Goal: Task Accomplishment & Management: Manage account settings

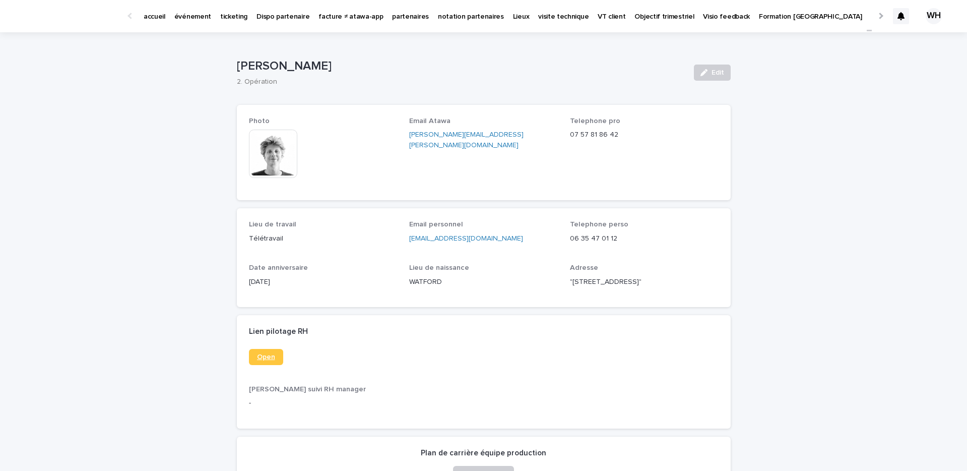
click at [252, 365] on link "Open" at bounding box center [266, 357] width 34 height 16
click at [209, 13] on div "événement" at bounding box center [193, 10] width 46 height 21
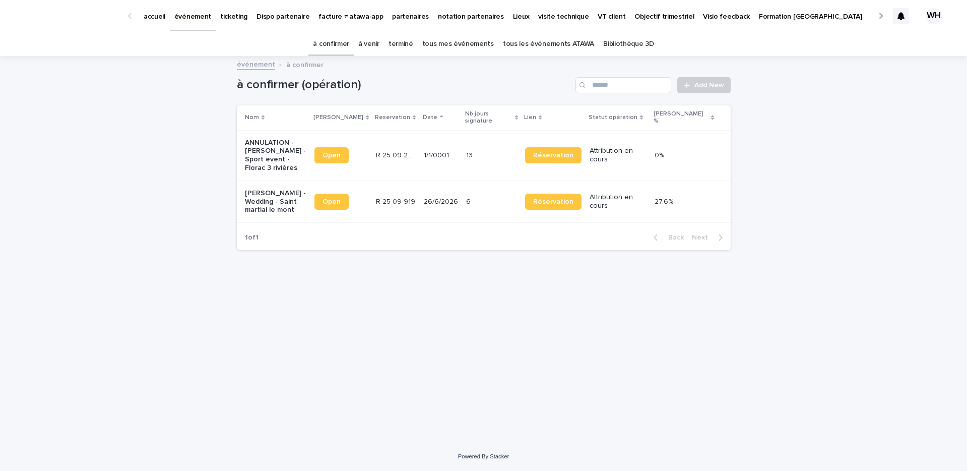
click at [205, 16] on p "événement" at bounding box center [192, 10] width 37 height 21
click at [376, 45] on link "à venir" at bounding box center [368, 44] width 21 height 24
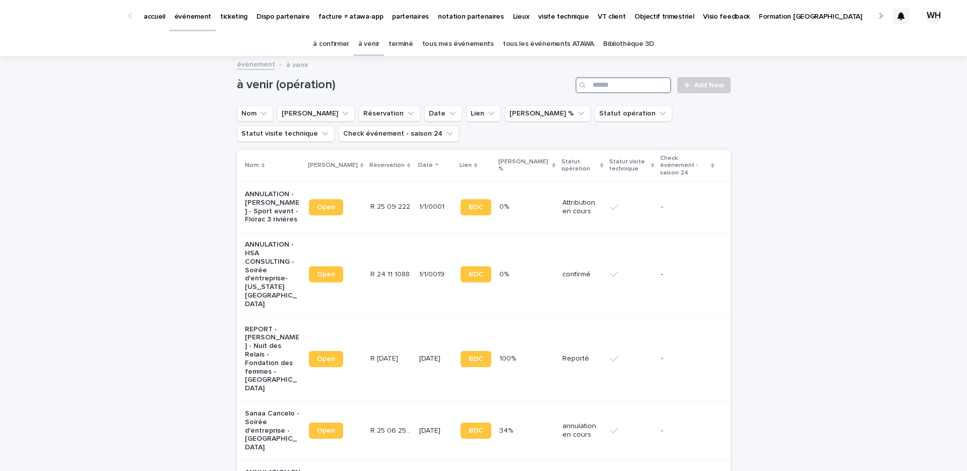
click at [619, 86] on input "Search" at bounding box center [623, 85] width 96 height 16
type input "***"
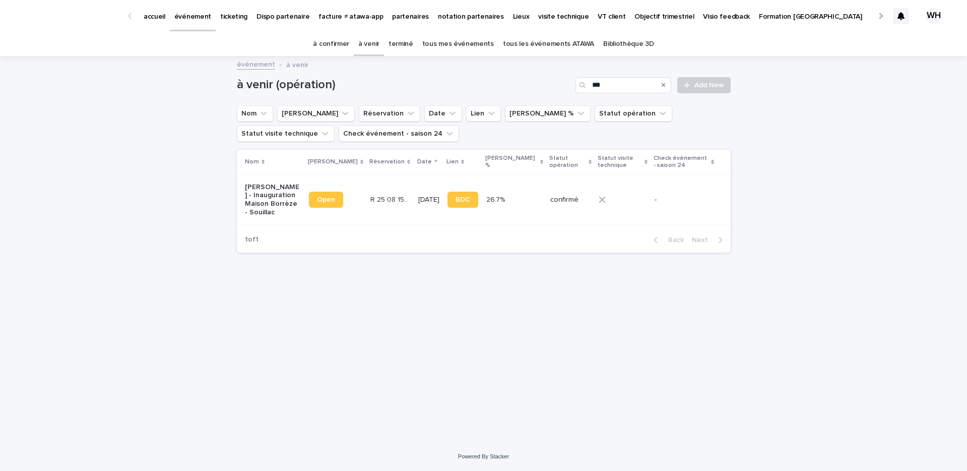
click at [546, 180] on td "confirmé" at bounding box center [570, 199] width 48 height 50
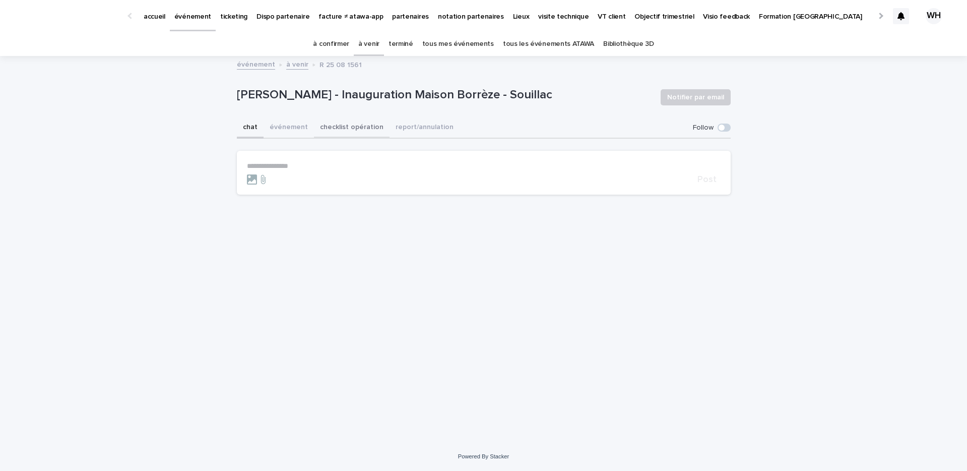
click at [314, 125] on button "checklist opération" at bounding box center [352, 127] width 76 height 21
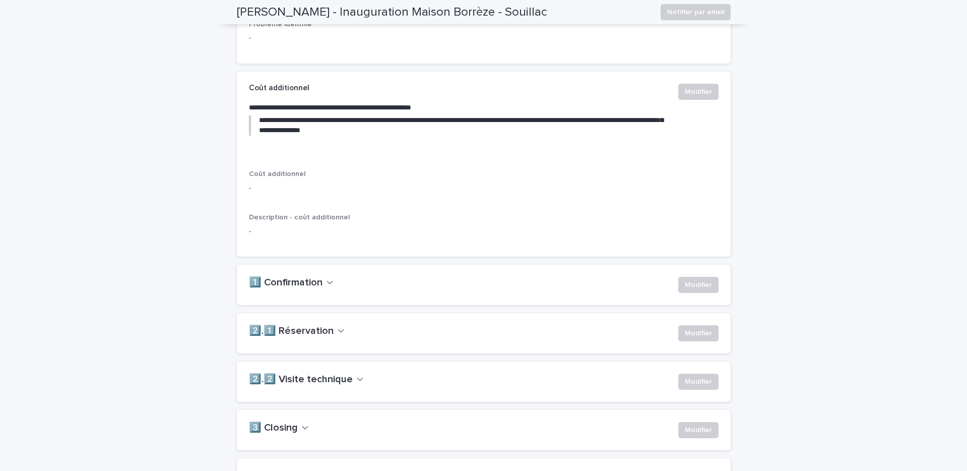
scroll to position [519, 0]
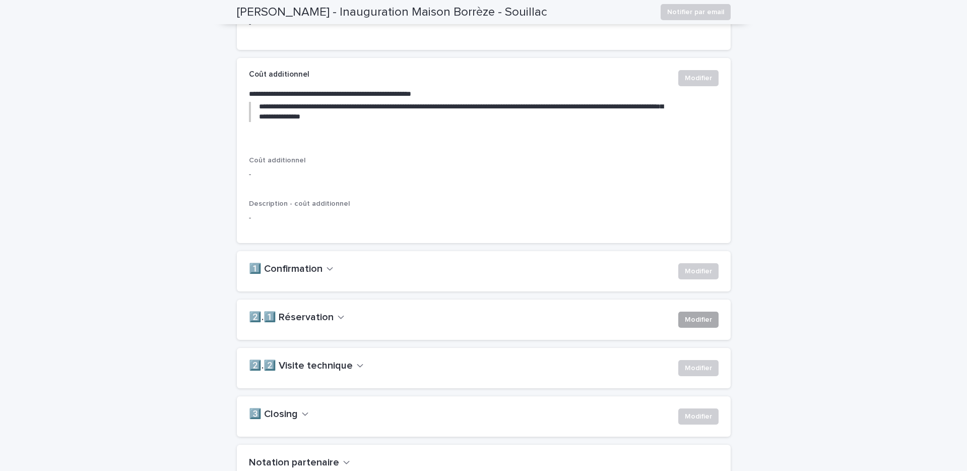
click at [703, 325] on span "Modifier" at bounding box center [698, 319] width 27 height 10
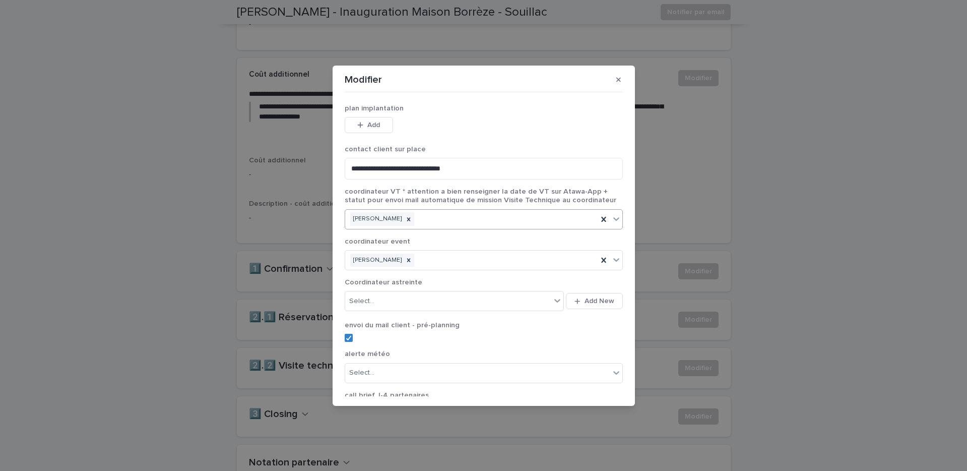
click at [489, 220] on div "Jocelyne Puech" at bounding box center [471, 219] width 252 height 18
type input "******"
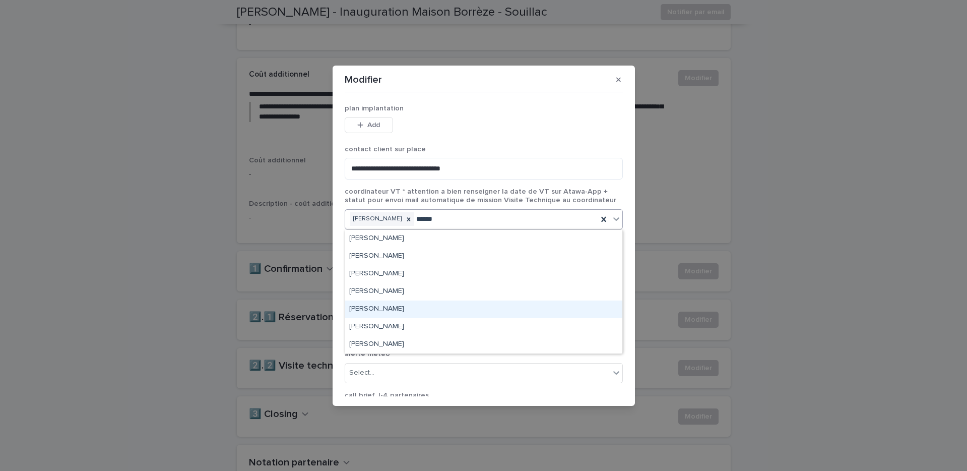
click at [426, 315] on div "Julien Mathieu" at bounding box center [483, 309] width 277 height 18
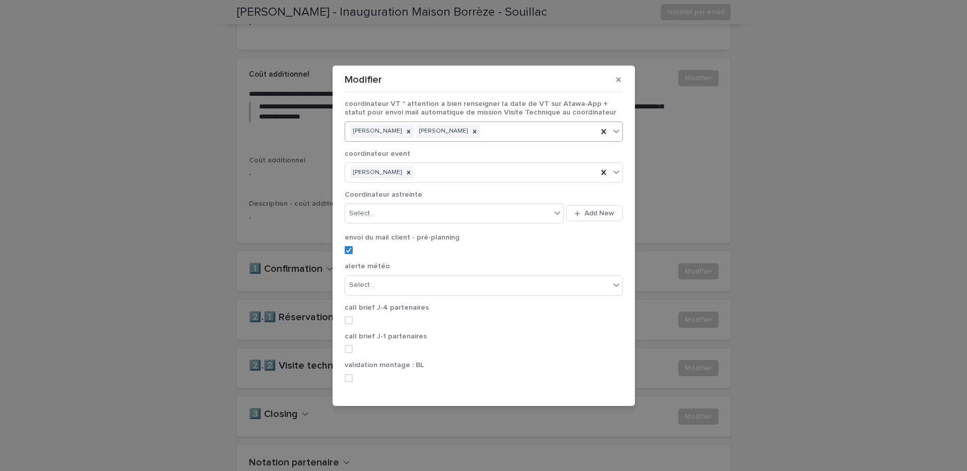
scroll to position [114, 0]
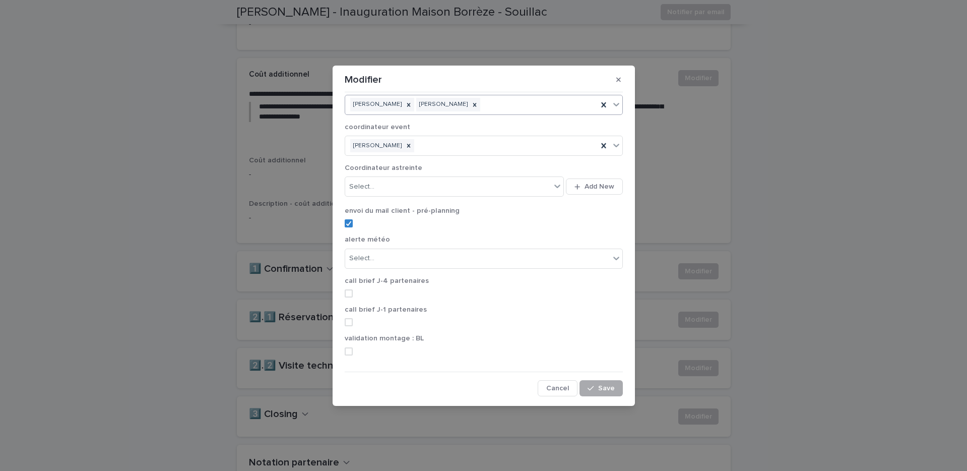
click at [606, 385] on span "Save" at bounding box center [606, 388] width 17 height 7
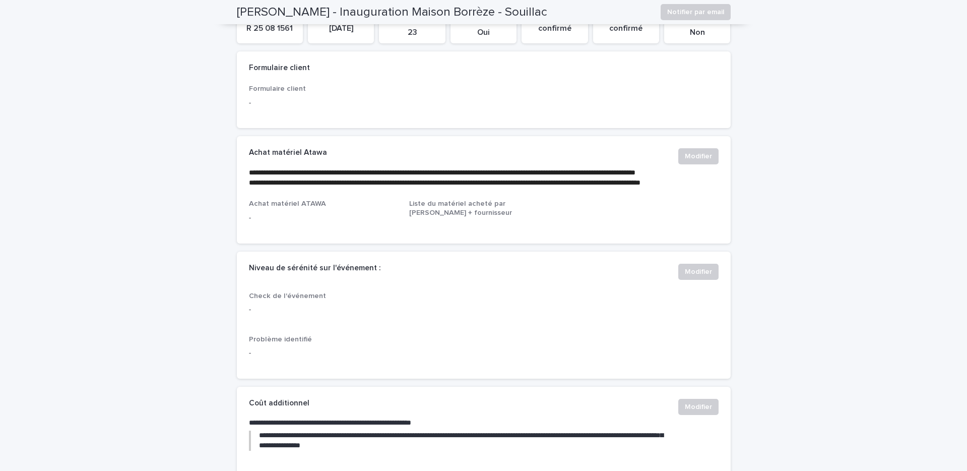
scroll to position [0, 0]
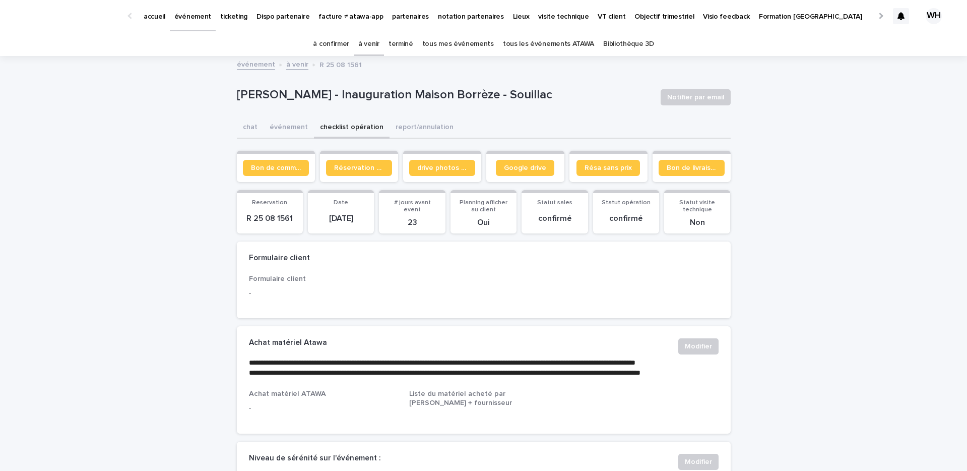
click at [193, 17] on p "événement" at bounding box center [192, 10] width 37 height 21
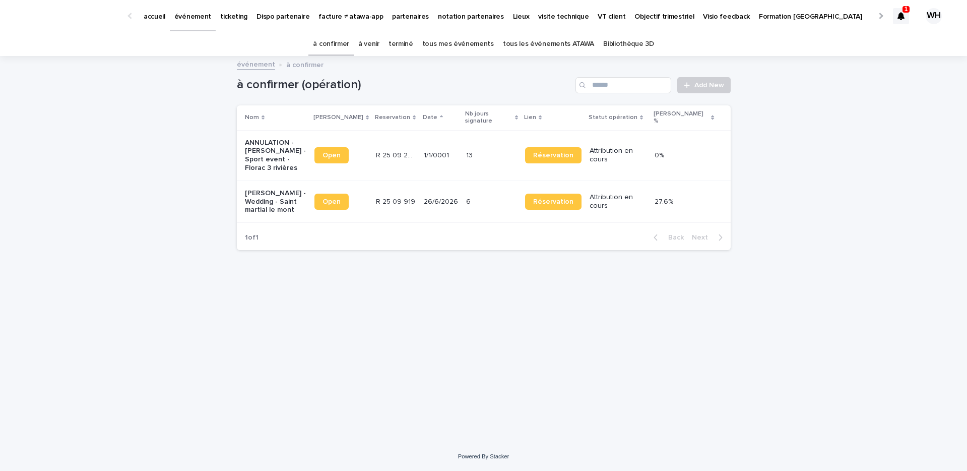
click at [893, 10] on div at bounding box center [901, 16] width 16 height 16
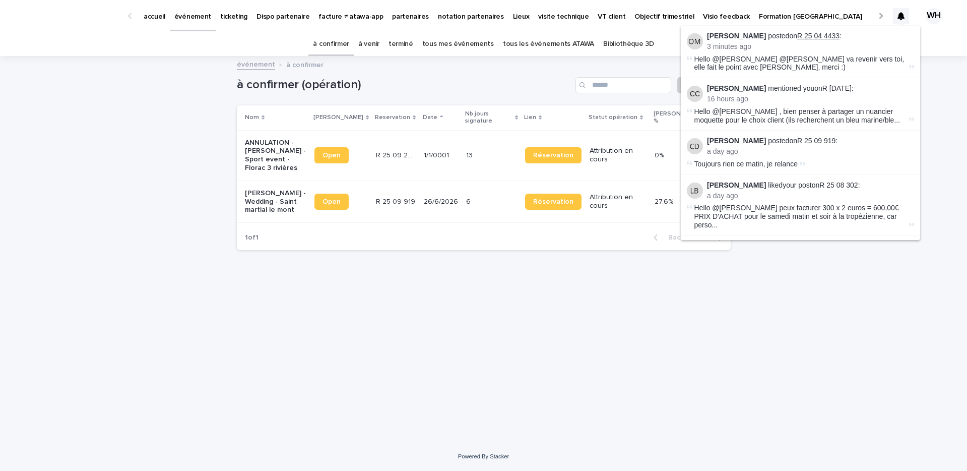
click at [819, 37] on link "R 25 04 4433" at bounding box center [818, 36] width 42 height 8
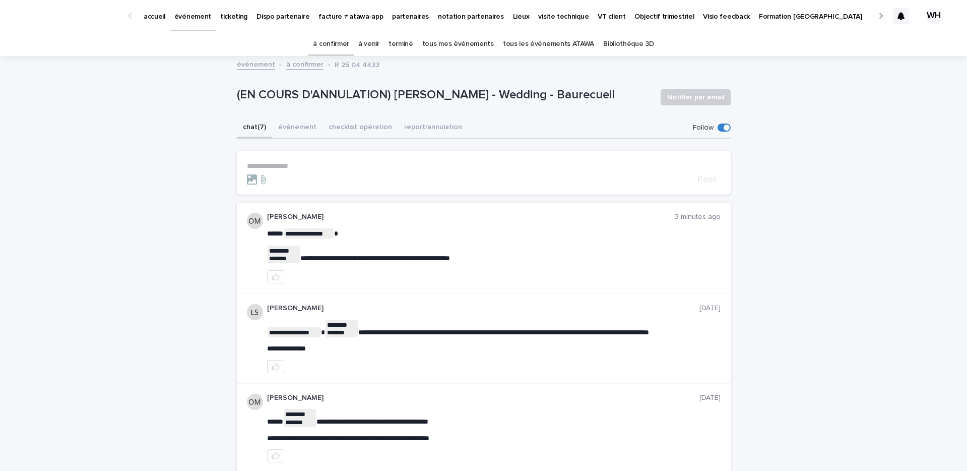
click at [188, 12] on p "événement" at bounding box center [192, 10] width 37 height 21
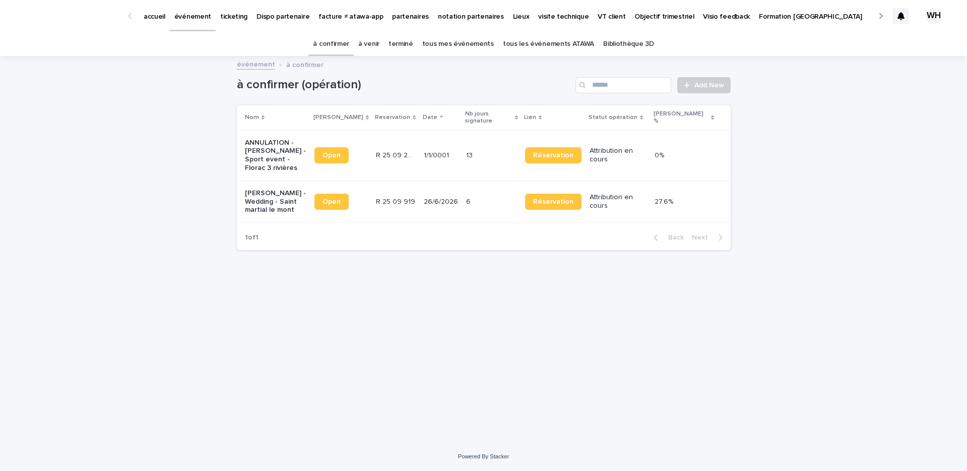
click at [378, 45] on link "à venir" at bounding box center [368, 44] width 21 height 24
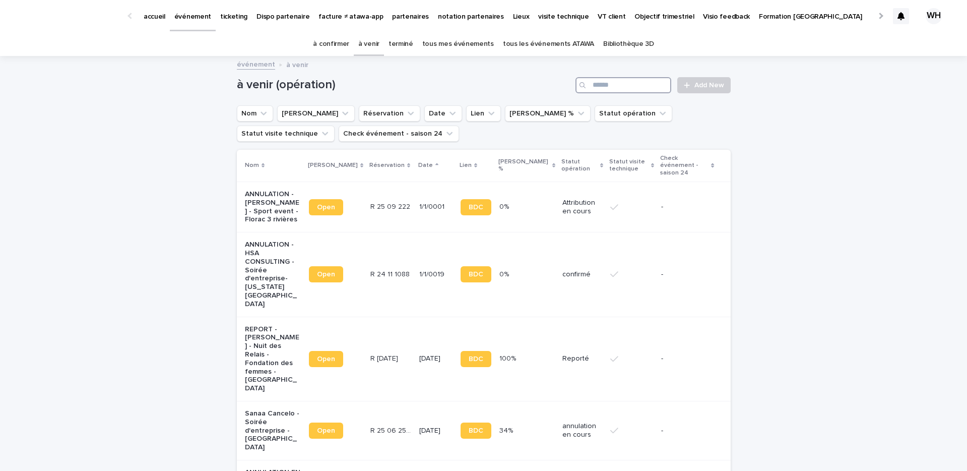
click at [633, 89] on input "Search" at bounding box center [623, 85] width 96 height 16
type input "*****"
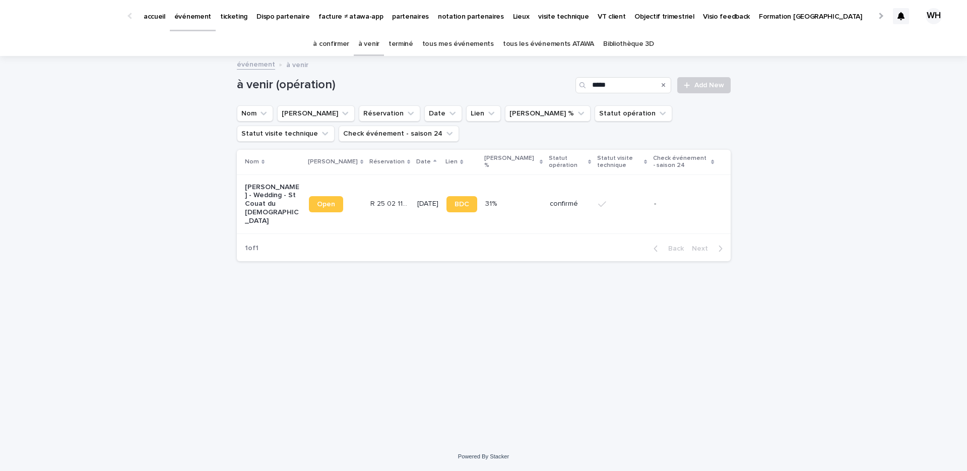
click at [379, 198] on p "R 25 02 1161" at bounding box center [390, 203] width 41 height 11
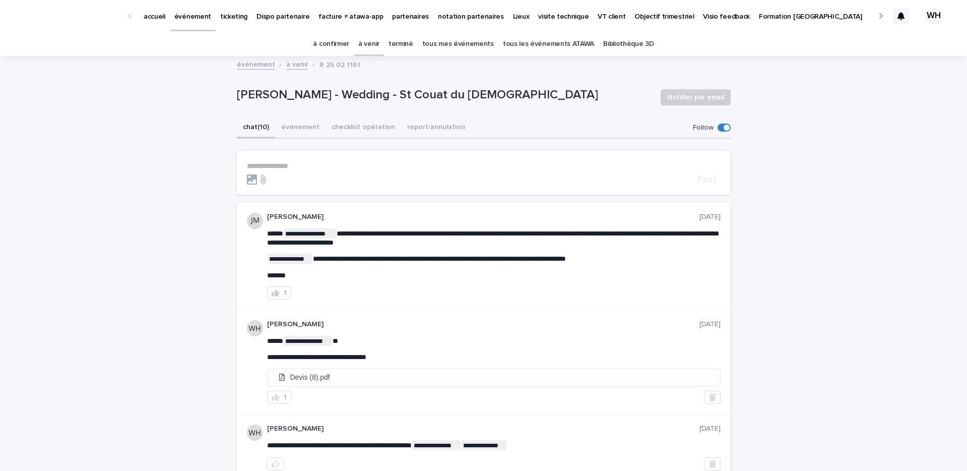
click at [313, 162] on p "**********" at bounding box center [484, 166] width 474 height 9
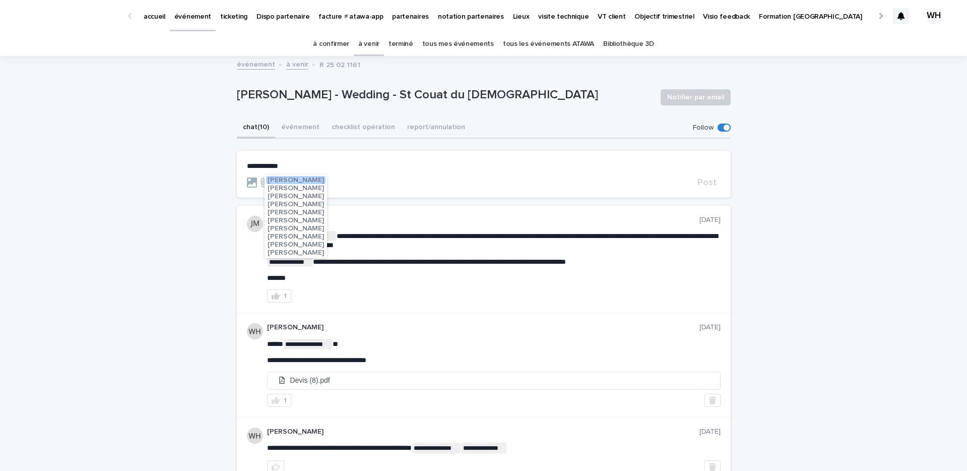
click at [297, 234] on span "Julien Mathieu" at bounding box center [296, 236] width 56 height 7
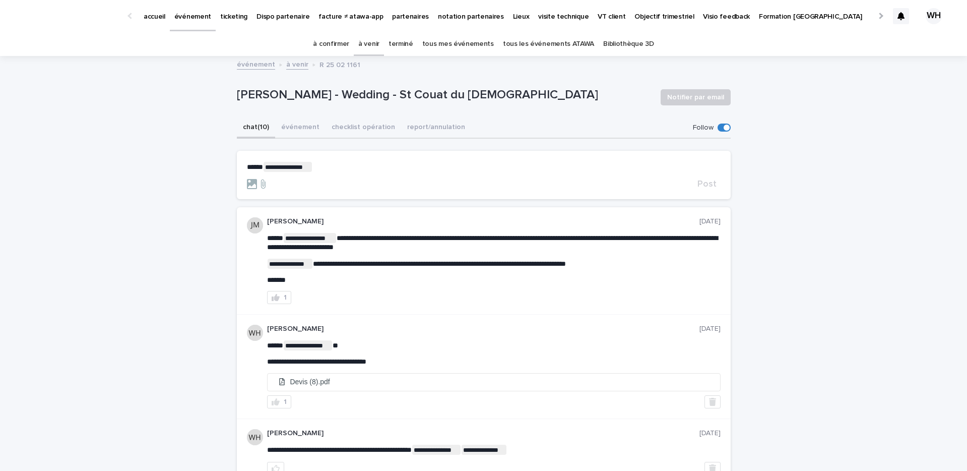
click at [322, 166] on p "**********" at bounding box center [484, 167] width 474 height 10
click at [323, 181] on span "Apolline Vion" at bounding box center [338, 180] width 43 height 7
click at [368, 170] on p "**********" at bounding box center [484, 167] width 474 height 10
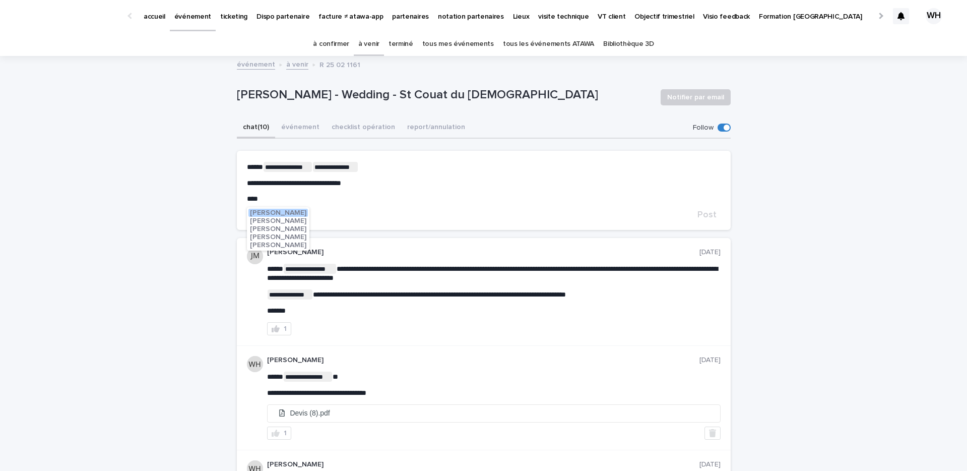
click at [264, 210] on span "Maureen Pilaud" at bounding box center [278, 212] width 56 height 7
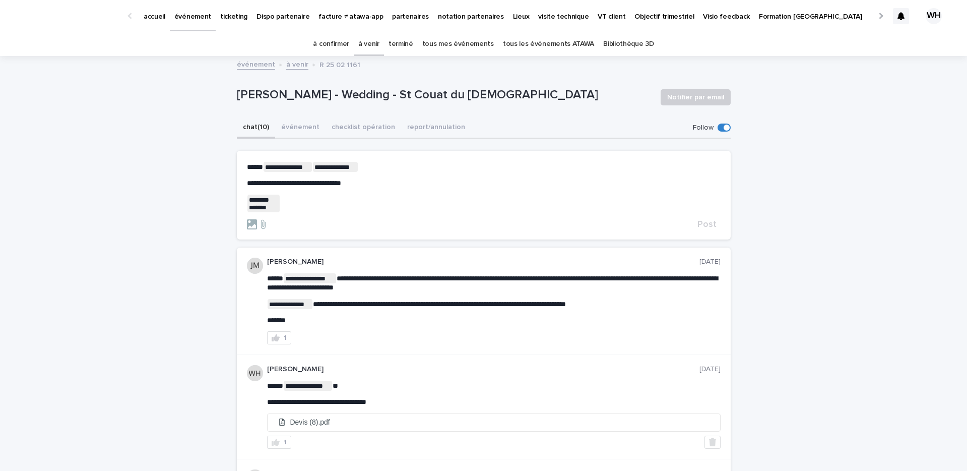
click at [292, 196] on p "﻿ * ******* ******* ﻿ ﻿" at bounding box center [484, 204] width 474 height 18
click at [702, 221] on span "Post" at bounding box center [706, 224] width 19 height 9
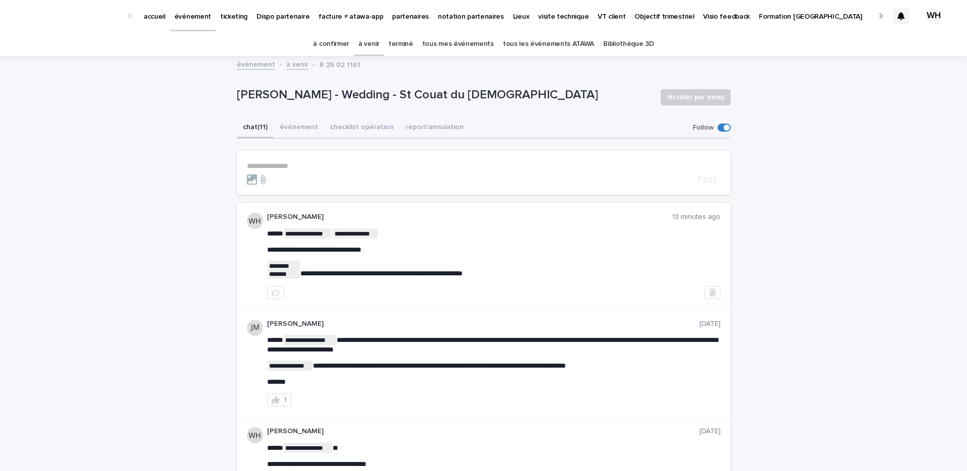
click at [186, 14] on p "événement" at bounding box center [192, 10] width 37 height 21
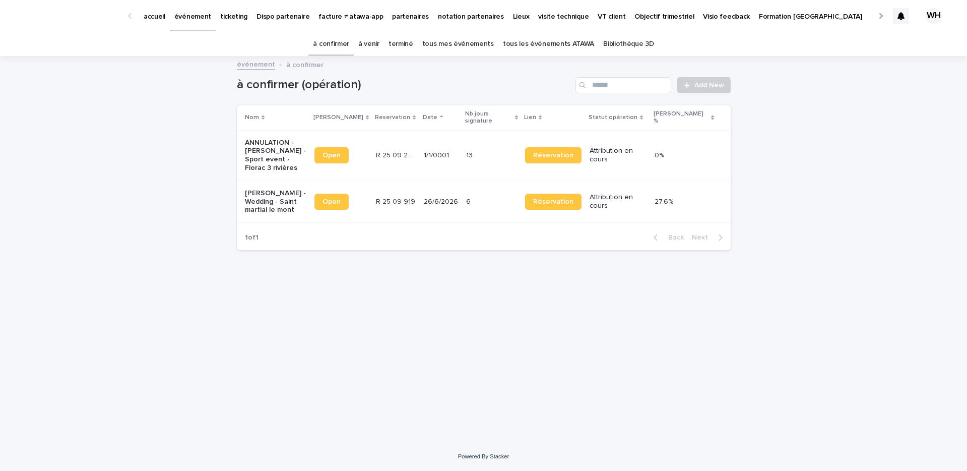
click at [204, 14] on p "événement" at bounding box center [192, 10] width 37 height 21
click at [197, 11] on p "événement" at bounding box center [192, 10] width 37 height 21
click at [376, 41] on link "à venir" at bounding box center [368, 44] width 21 height 24
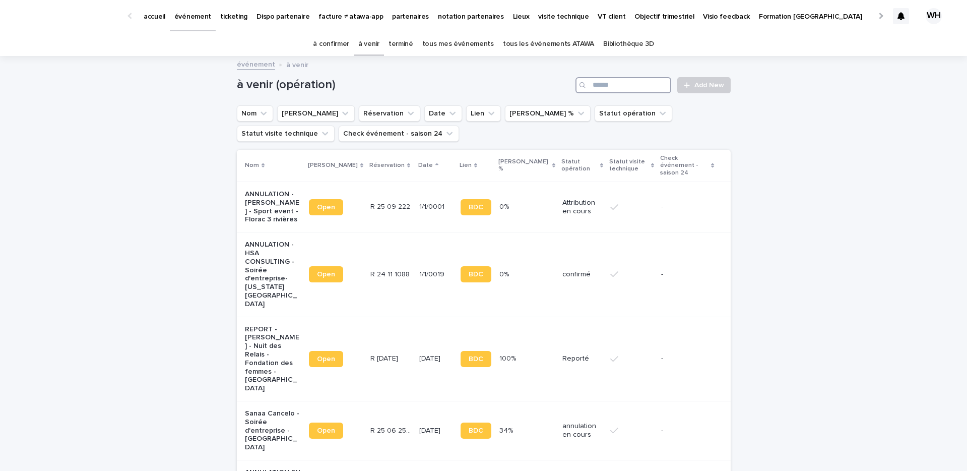
click at [633, 86] on input "Search" at bounding box center [623, 85] width 96 height 16
type input "********"
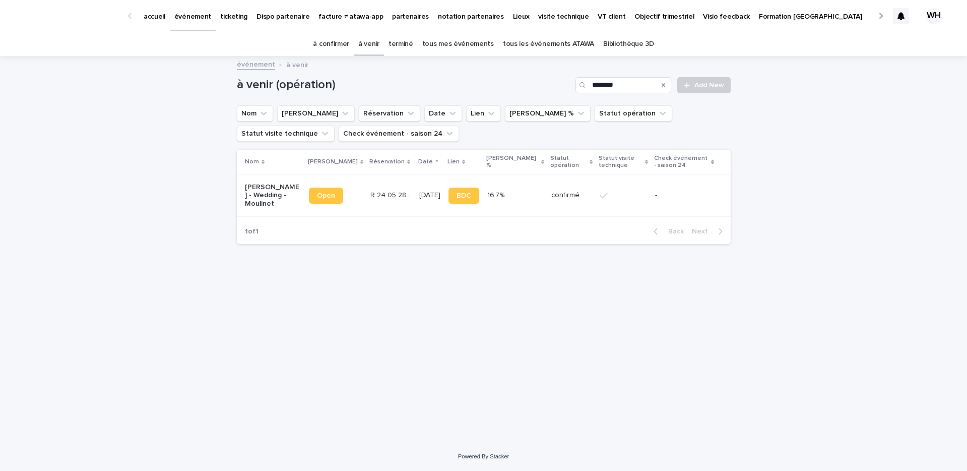
click at [549, 184] on td "confirmé" at bounding box center [571, 195] width 48 height 42
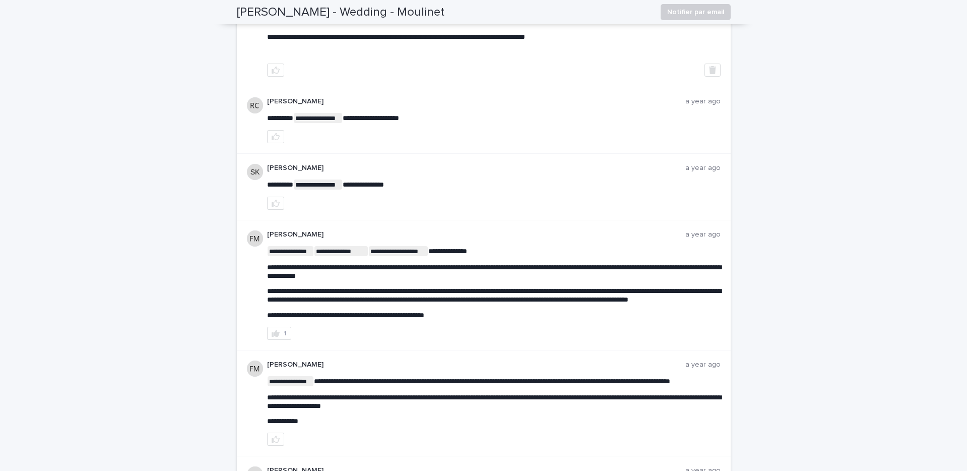
scroll to position [605, 0]
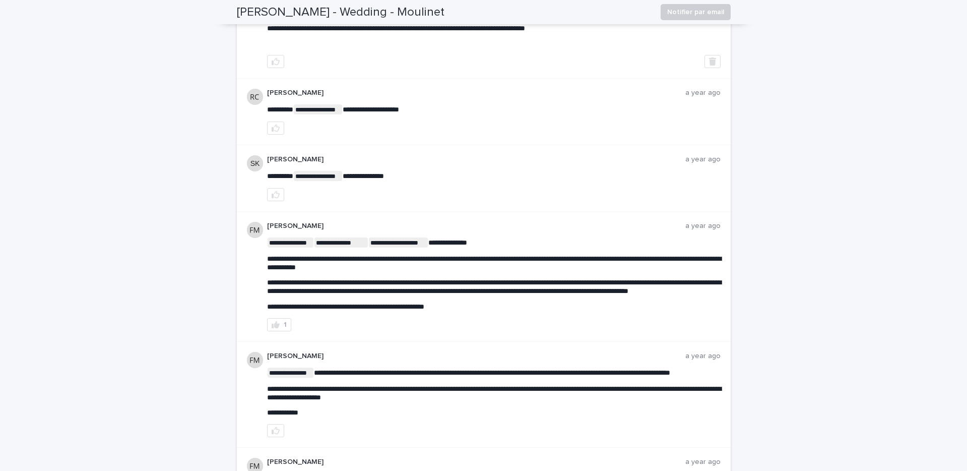
click at [349, 66] on div at bounding box center [494, 61] width 454 height 13
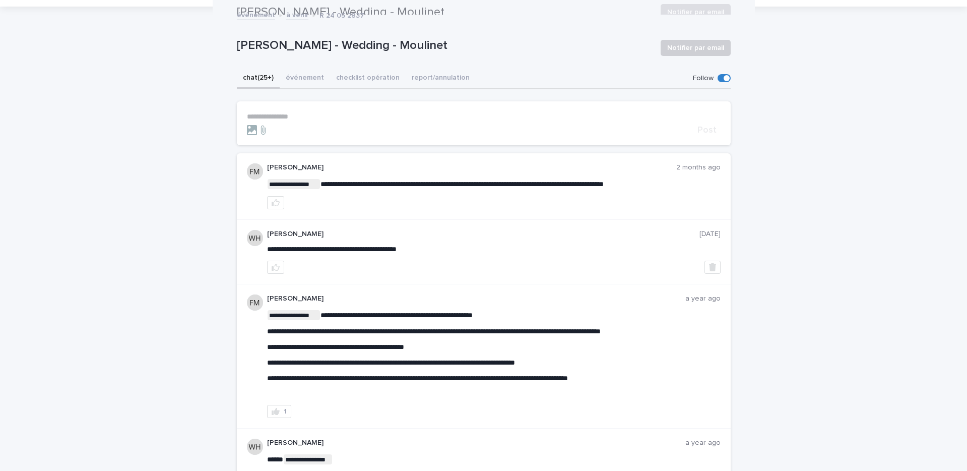
scroll to position [0, 0]
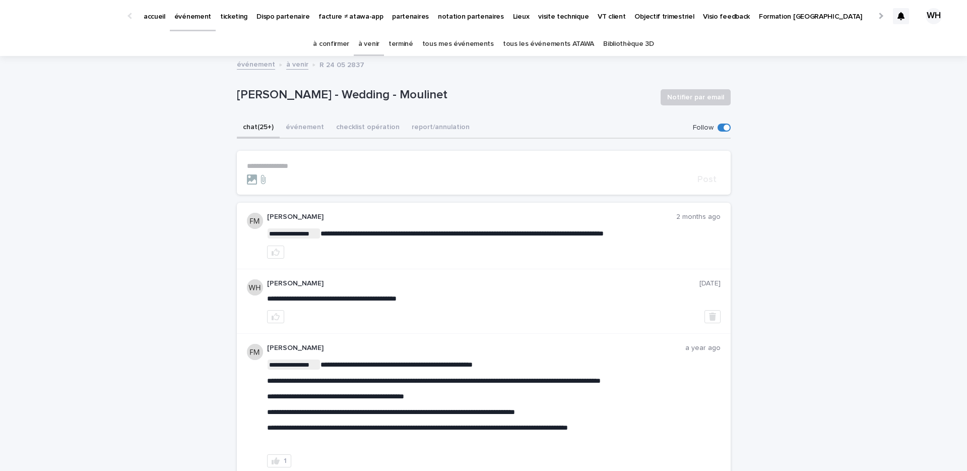
click at [180, 18] on p "événement" at bounding box center [192, 10] width 37 height 21
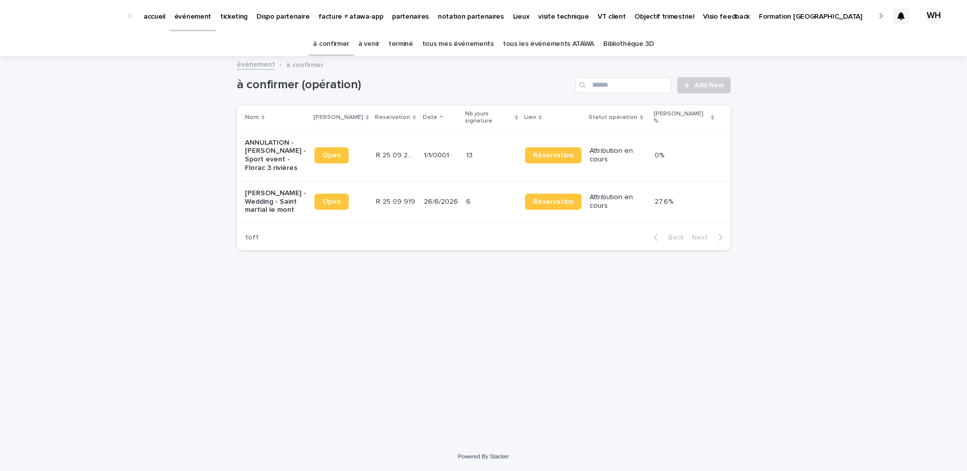
click at [185, 16] on p "événement" at bounding box center [192, 10] width 37 height 21
click at [379, 39] on link "à venir" at bounding box center [368, 44] width 21 height 24
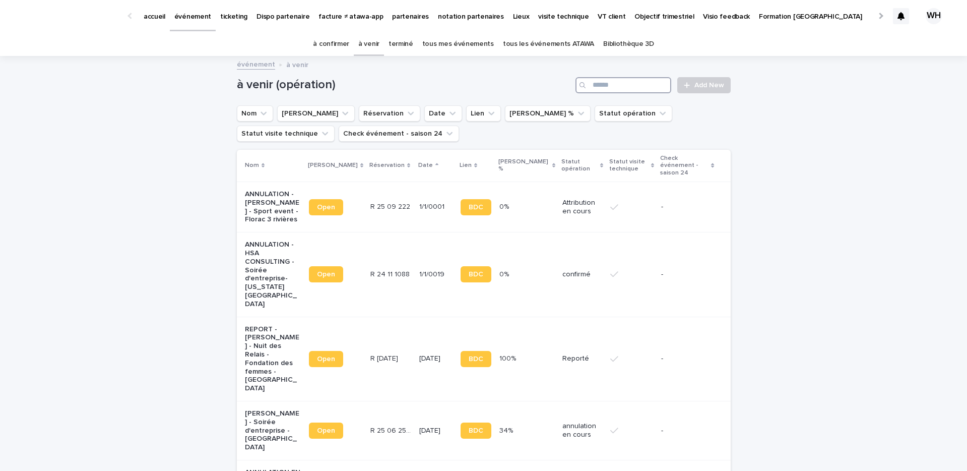
click at [596, 86] on input "Search" at bounding box center [623, 85] width 96 height 16
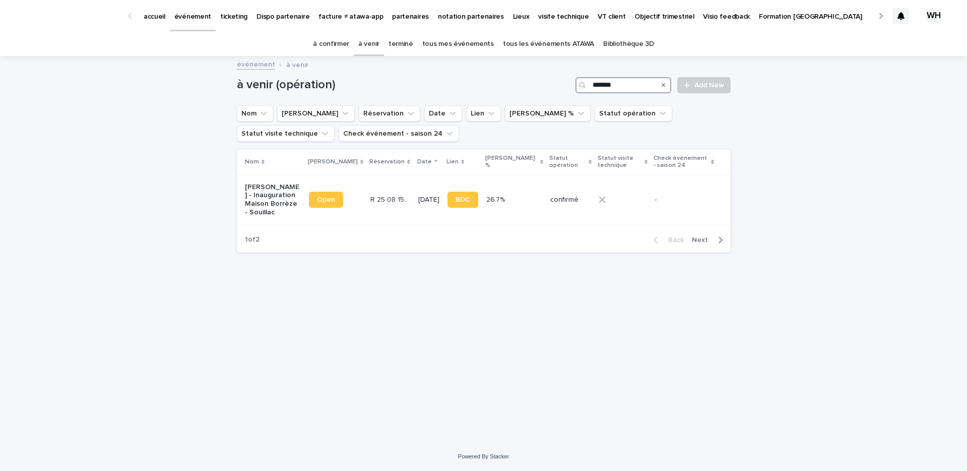
type input "********"
click at [434, 176] on td "9/10/2025" at bounding box center [428, 199] width 29 height 50
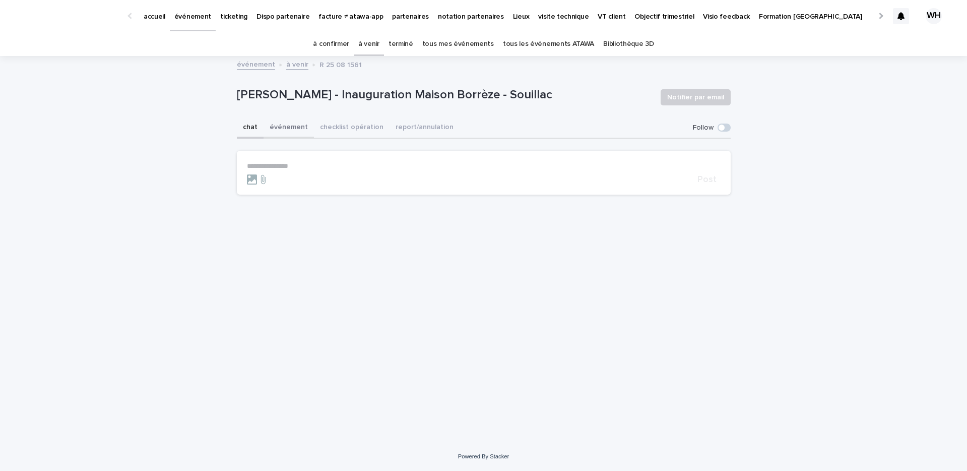
click at [287, 136] on button "événement" at bounding box center [289, 127] width 50 height 21
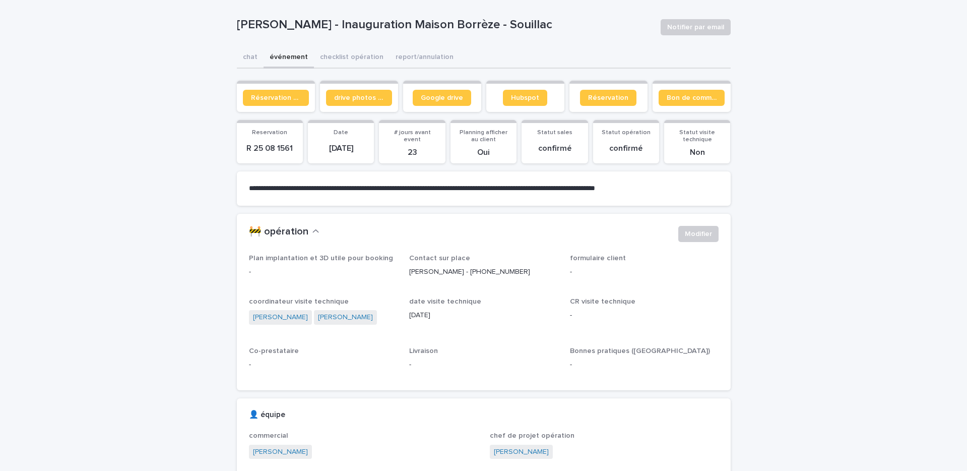
scroll to position [40, 0]
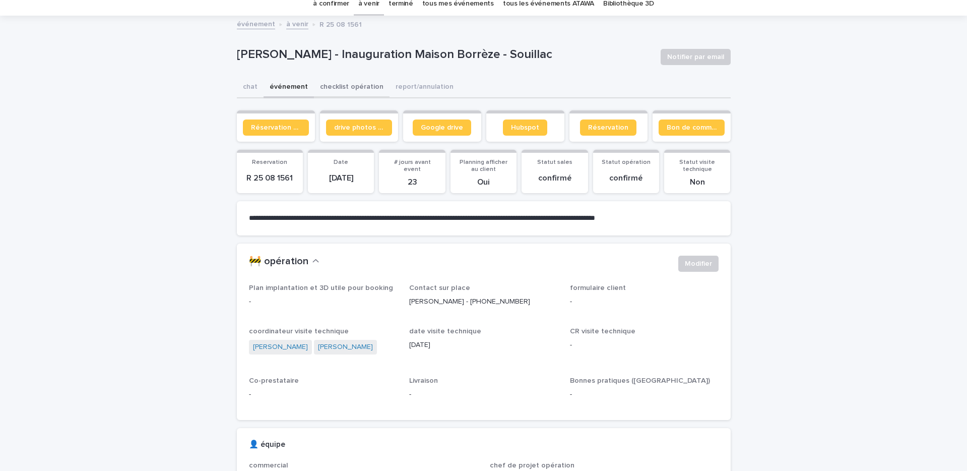
click at [352, 87] on button "checklist opération" at bounding box center [352, 87] width 76 height 21
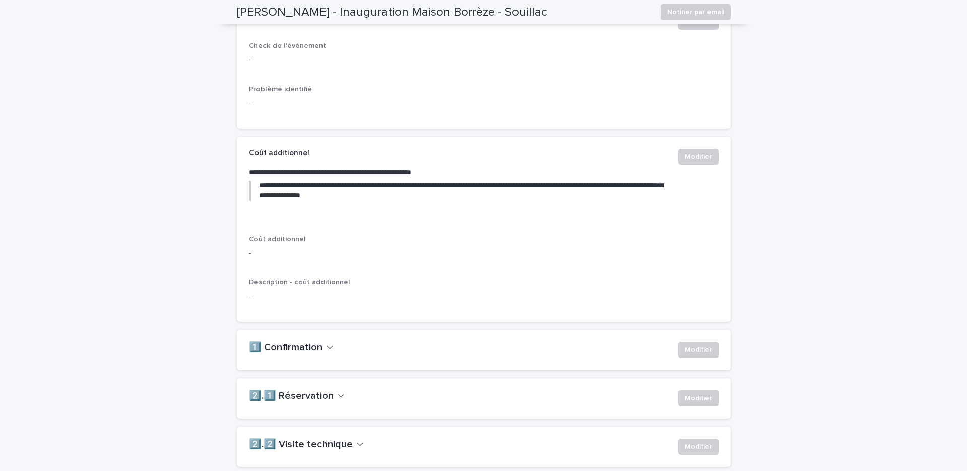
scroll to position [456, 0]
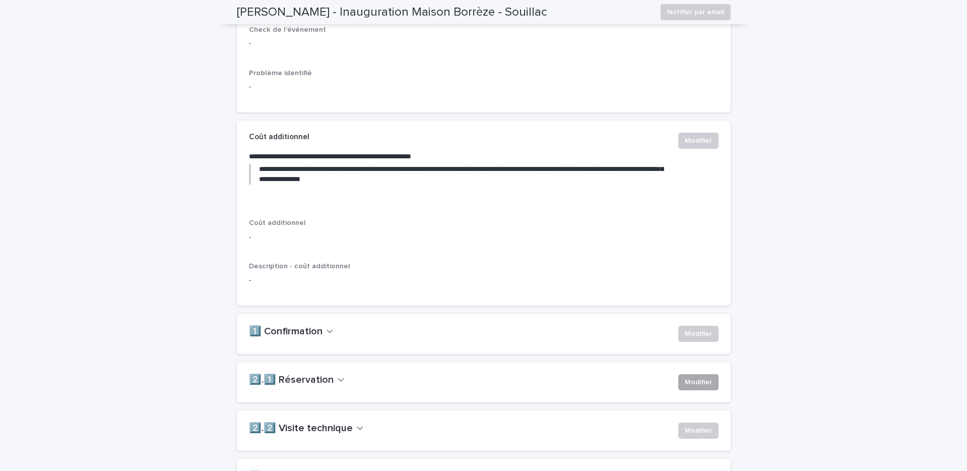
click at [687, 390] on button "Modifier" at bounding box center [698, 382] width 40 height 16
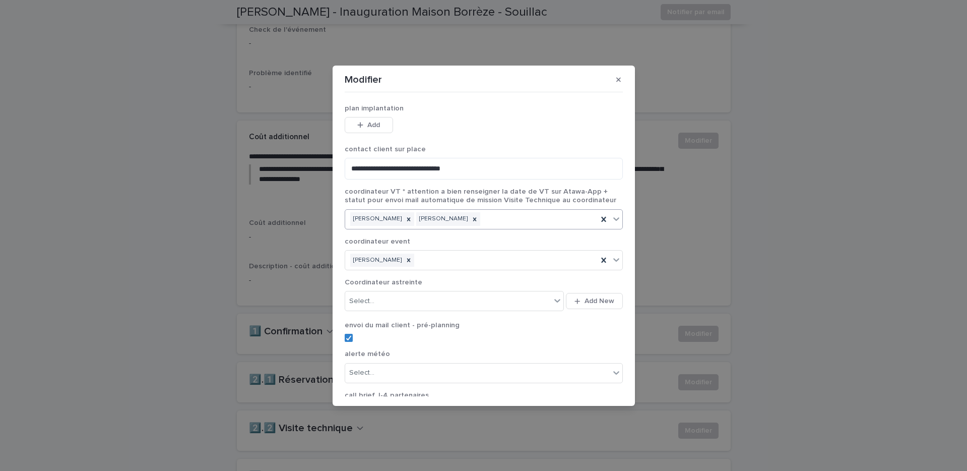
click at [484, 215] on div "Jocelyne Puech Julien Mathieu" at bounding box center [471, 219] width 252 height 18
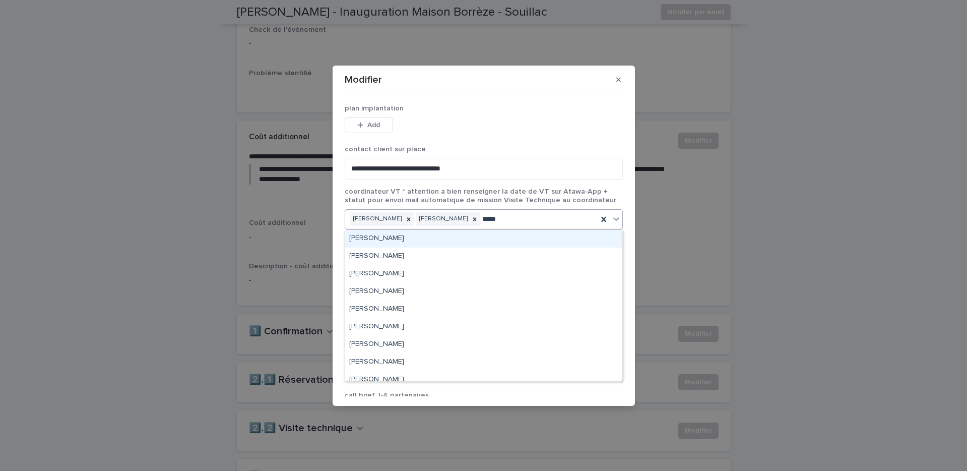
type input "******"
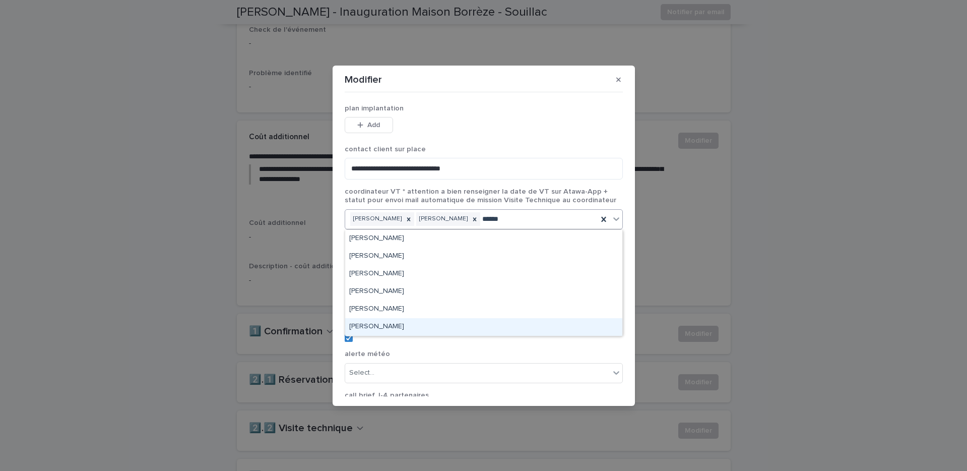
click at [425, 325] on div "Julien_coordo Mathieu" at bounding box center [483, 327] width 277 height 18
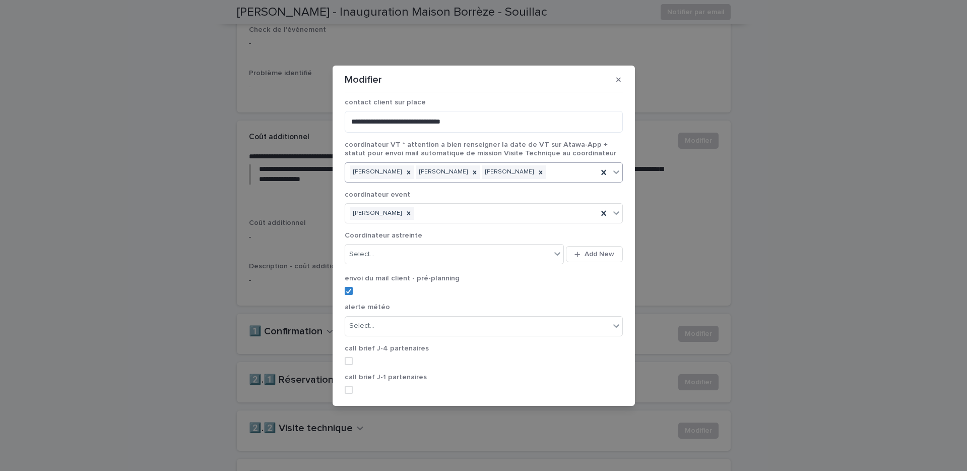
scroll to position [114, 0]
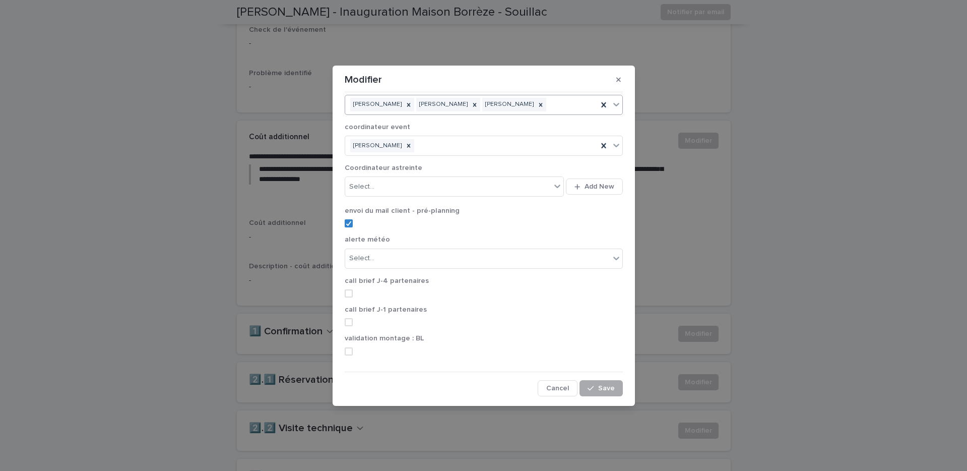
click at [594, 385] on icon "button" at bounding box center [591, 388] width 6 height 7
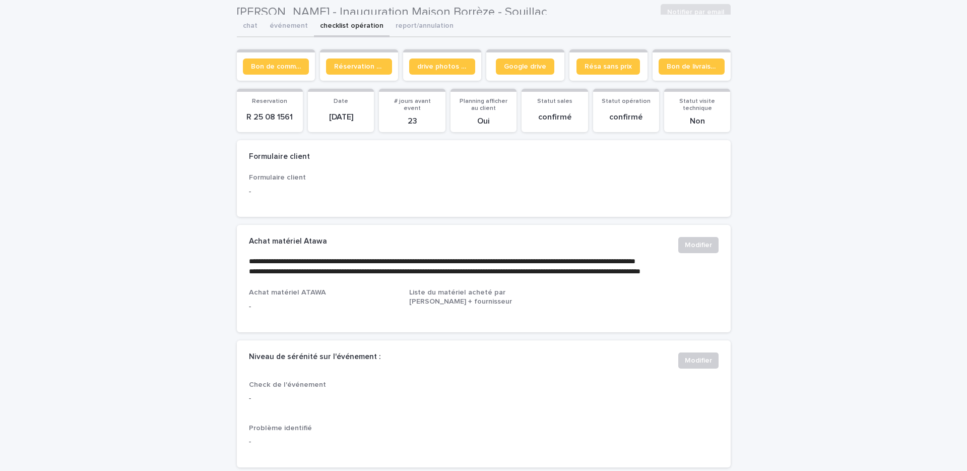
scroll to position [26, 0]
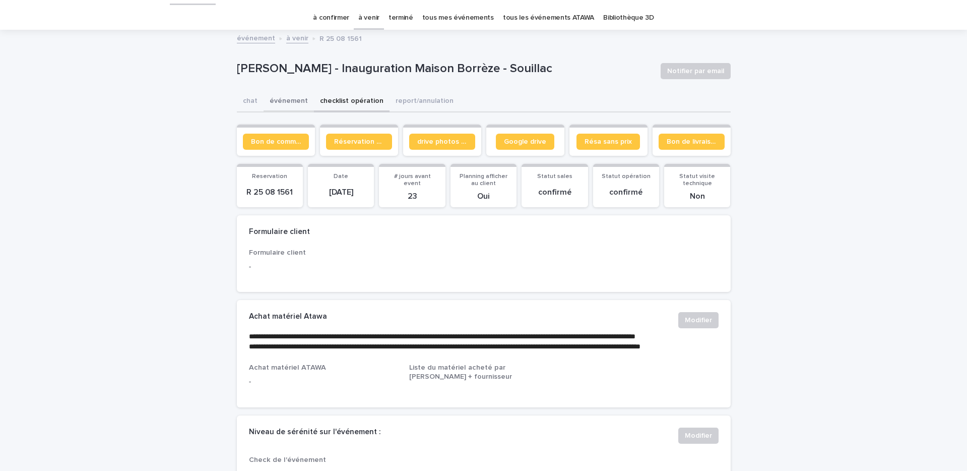
click at [298, 97] on button "événement" at bounding box center [289, 101] width 50 height 21
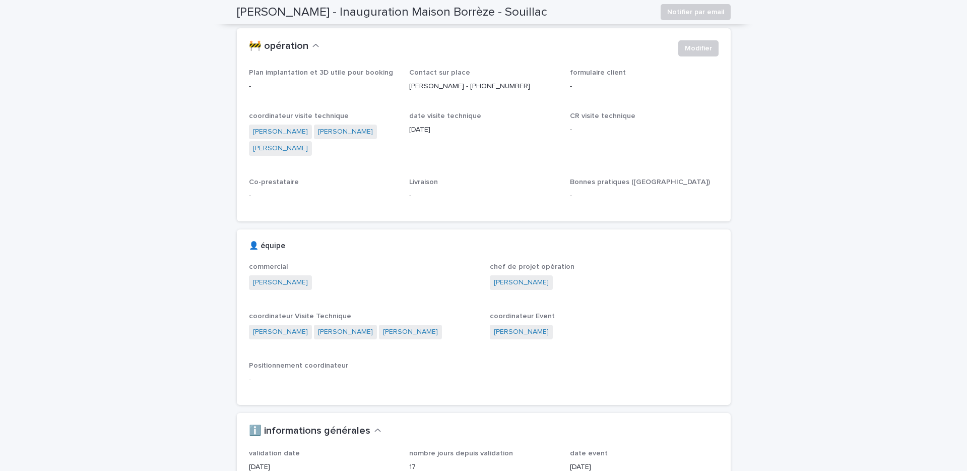
scroll to position [240, 0]
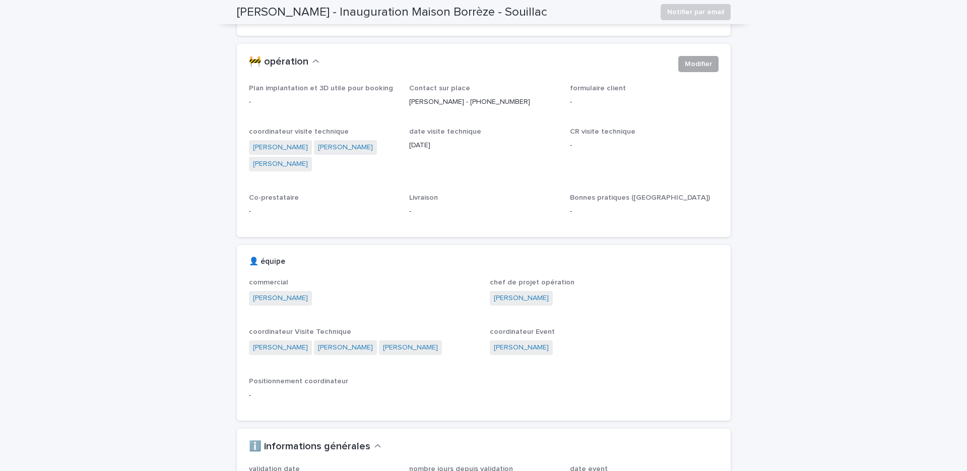
click at [682, 69] on button "Modifier" at bounding box center [698, 64] width 40 height 16
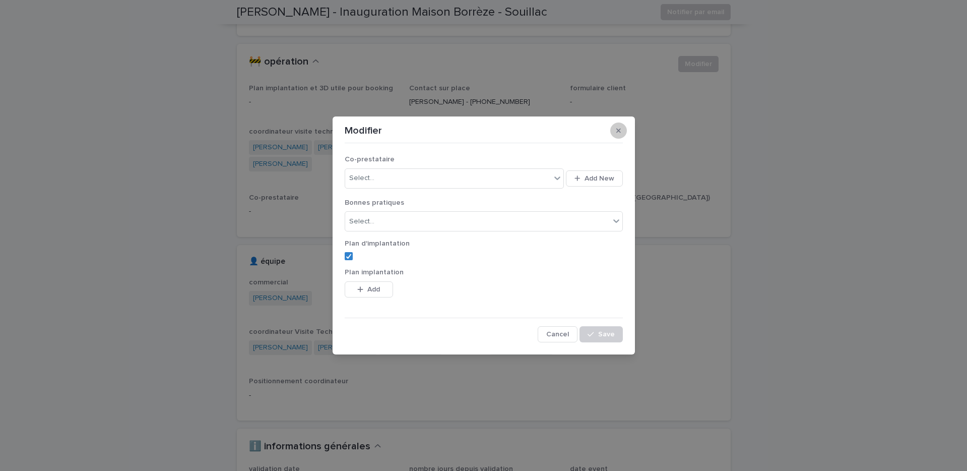
click at [621, 127] on button "button" at bounding box center [618, 130] width 17 height 16
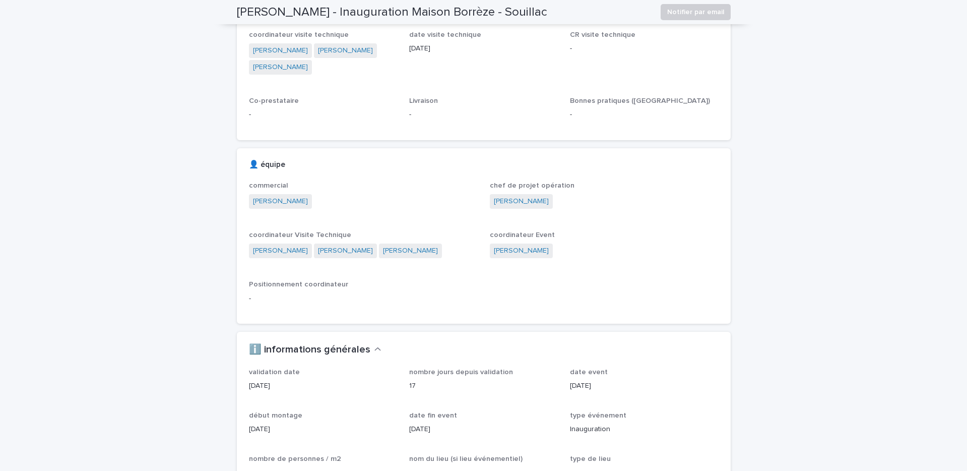
scroll to position [0, 0]
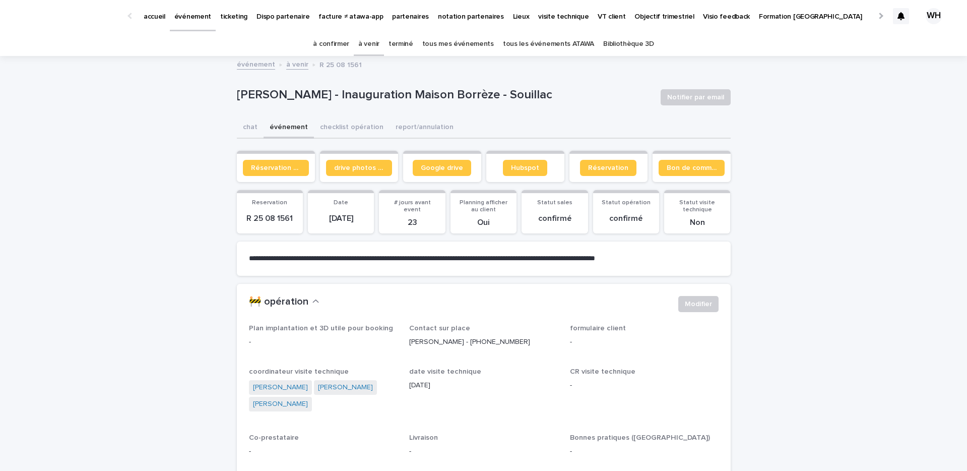
click at [193, 17] on p "événement" at bounding box center [192, 10] width 37 height 21
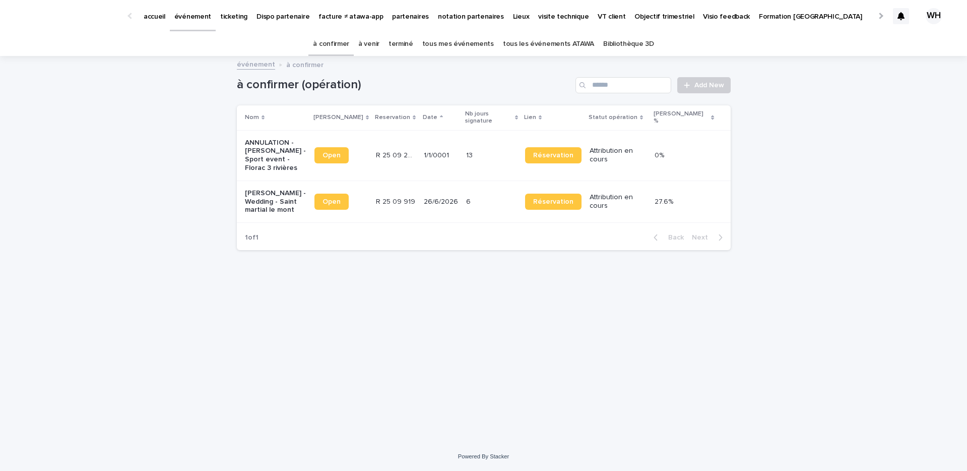
click at [195, 16] on p "événement" at bounding box center [192, 10] width 37 height 21
click at [193, 10] on p "événement" at bounding box center [192, 10] width 37 height 21
click at [184, 19] on p "événement" at bounding box center [192, 10] width 37 height 21
click at [378, 47] on link "à venir" at bounding box center [368, 44] width 21 height 24
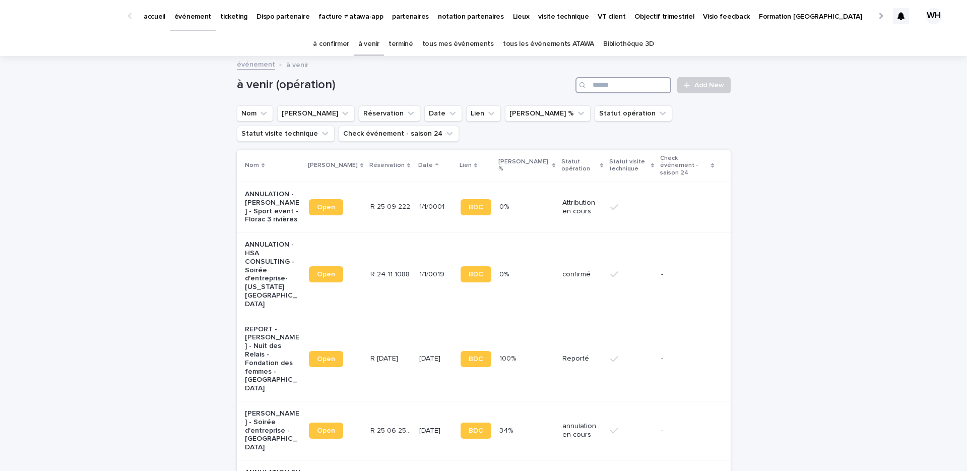
click at [607, 86] on input "Search" at bounding box center [623, 85] width 96 height 16
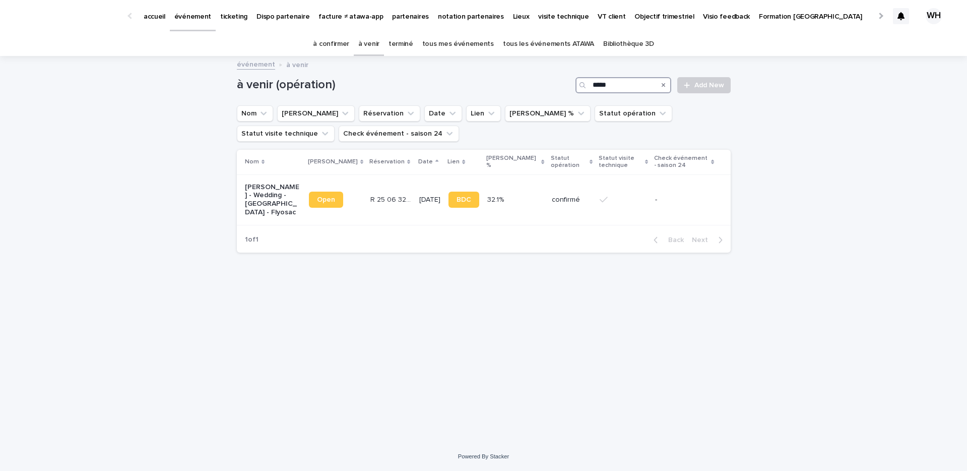
type input "*****"
click at [507, 212] on td "32.1% 32.1%" at bounding box center [515, 199] width 64 height 50
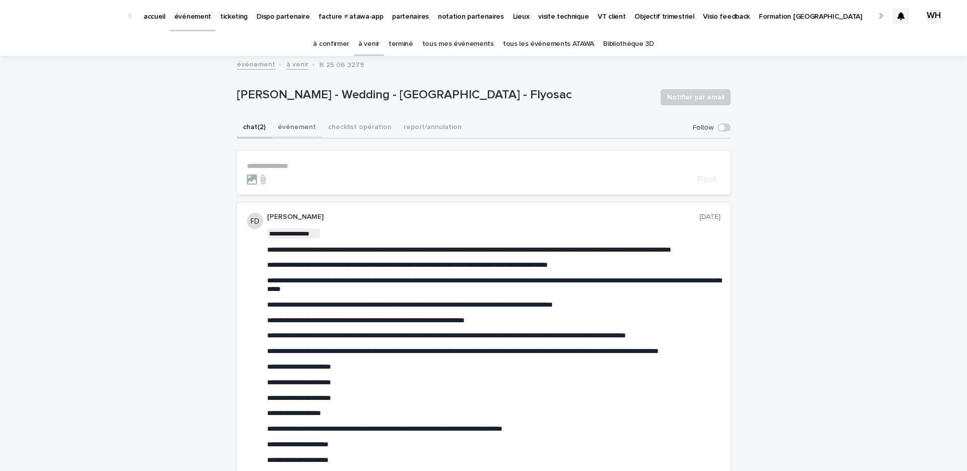
click at [296, 118] on button "événement" at bounding box center [297, 127] width 50 height 21
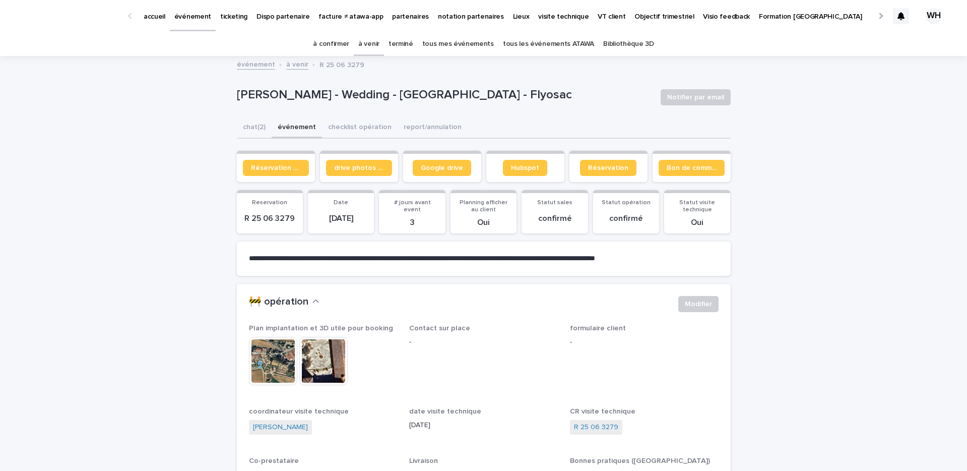
click at [202, 14] on p "événement" at bounding box center [192, 10] width 37 height 21
